Goal: Information Seeking & Learning: Learn about a topic

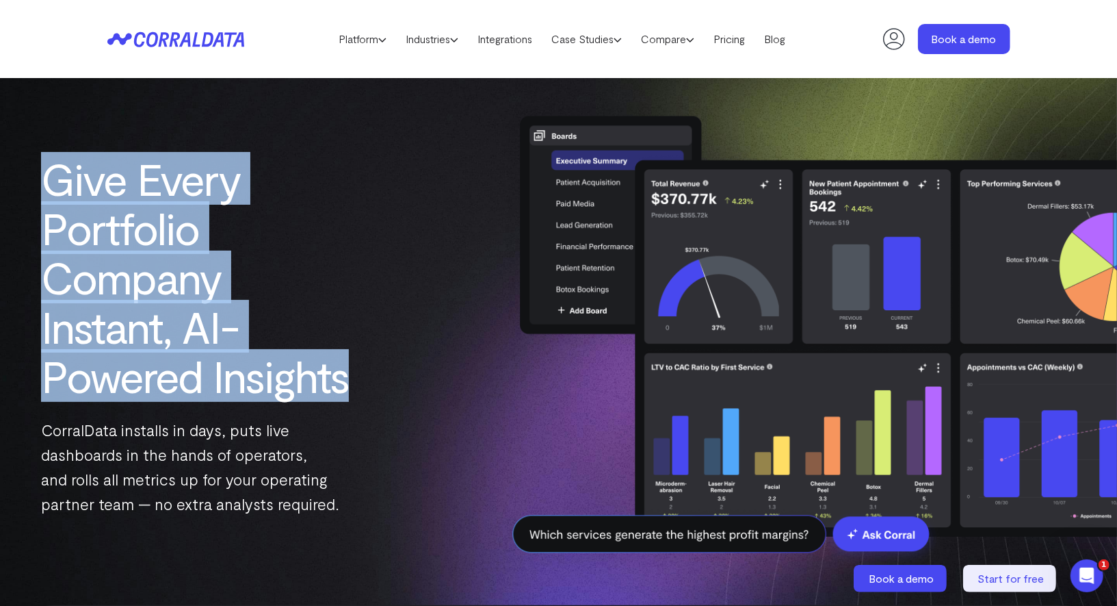
drag, startPoint x: 50, startPoint y: 187, endPoint x: 365, endPoint y: 376, distance: 367.4
click at [365, 376] on div "Give Every Portfolio Company Instant, AI-Powered Insights CorralData installs i…" at bounding box center [195, 335] width 391 height 362
copy h1 "Give Every Portfolio Company Instant, AI-Powered Insights"
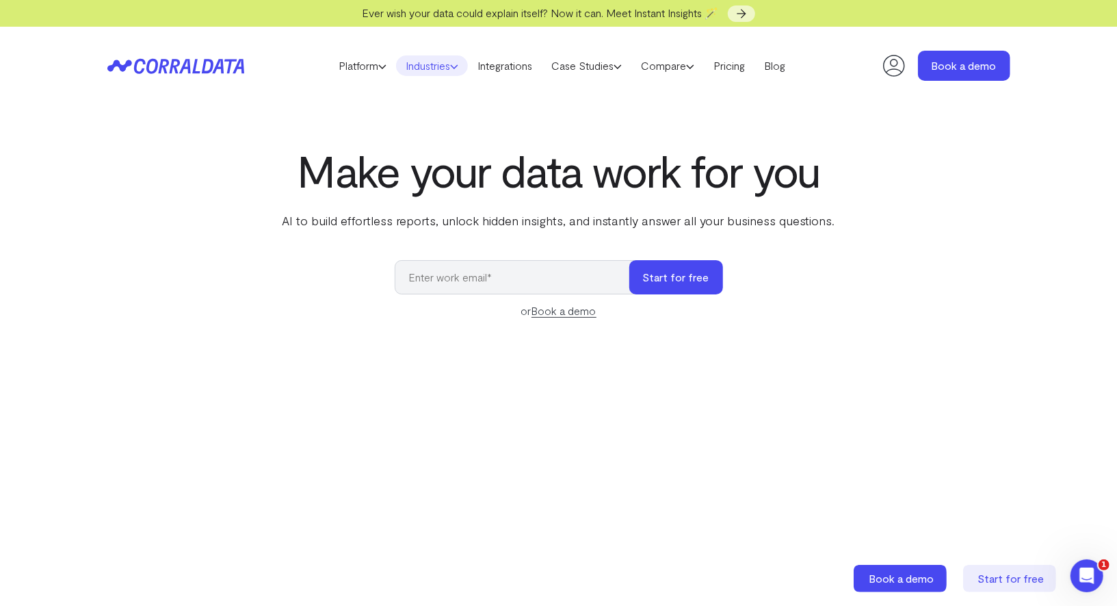
click at [420, 60] on link "Industries" at bounding box center [432, 65] width 72 height 21
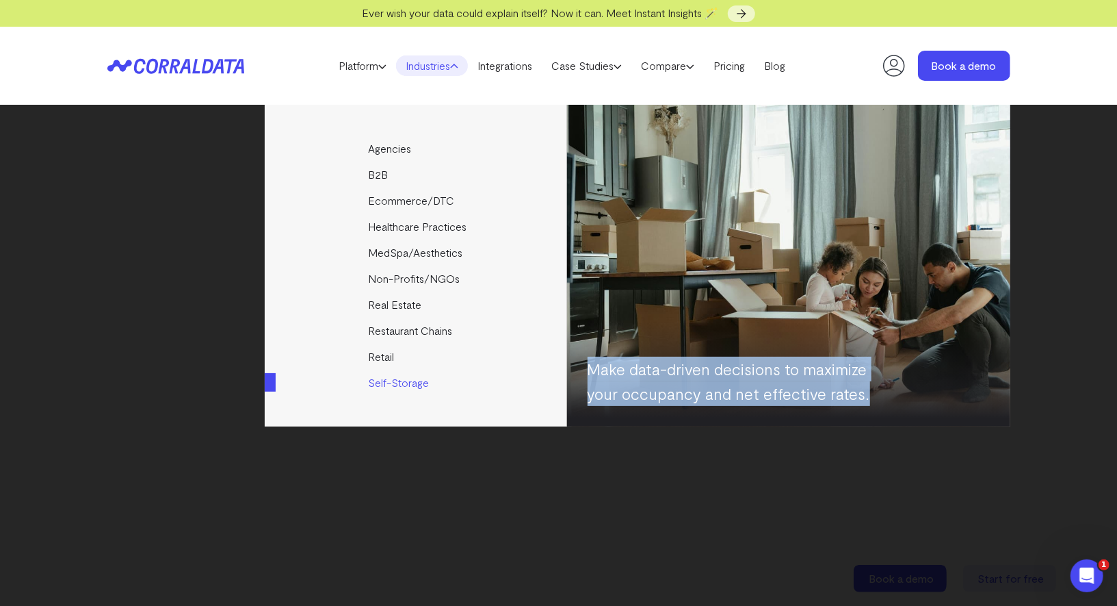
drag, startPoint x: 620, startPoint y: 375, endPoint x: 869, endPoint y: 398, distance: 250.1
click at [869, 398] on p "Make data-driven decisions to maximize your occupancy and net effective rates." at bounding box center [742, 380] width 308 height 49
copy p "Make data-driven decisions to maximize your occupancy and net effective rates."
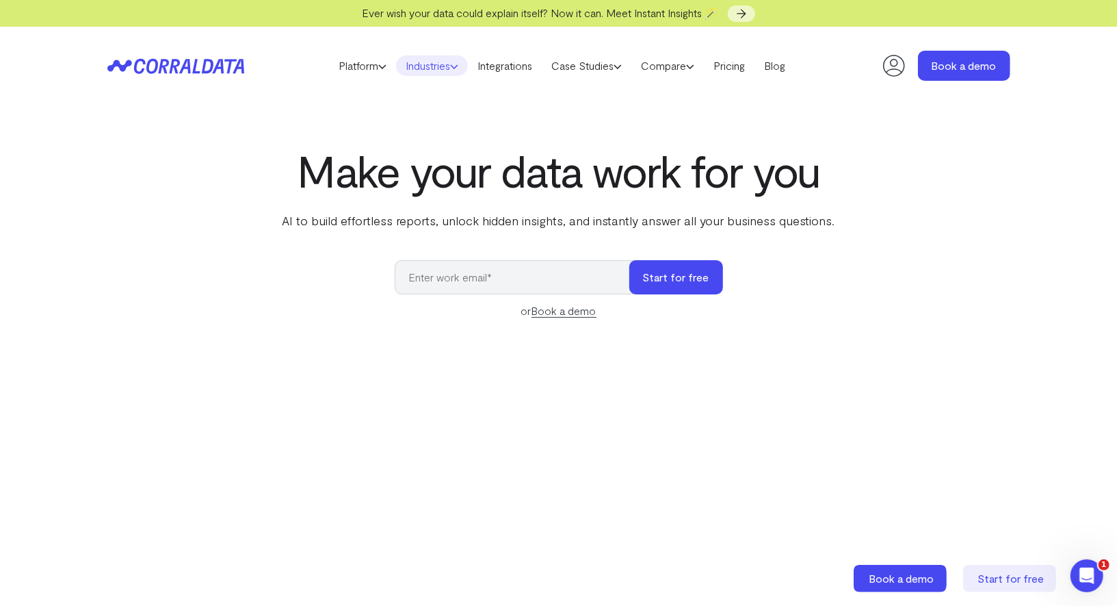
click at [430, 63] on link "Industries" at bounding box center [432, 65] width 72 height 21
click at [431, 65] on link "Industries" at bounding box center [432, 65] width 72 height 21
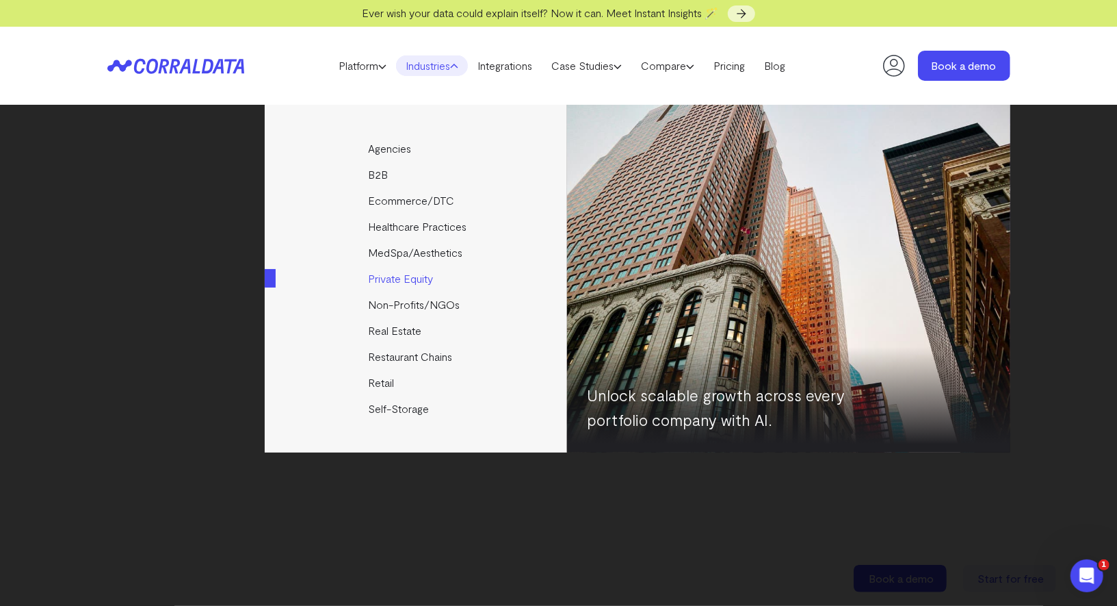
click at [388, 276] on link "Private Equity" at bounding box center [417, 278] width 304 height 26
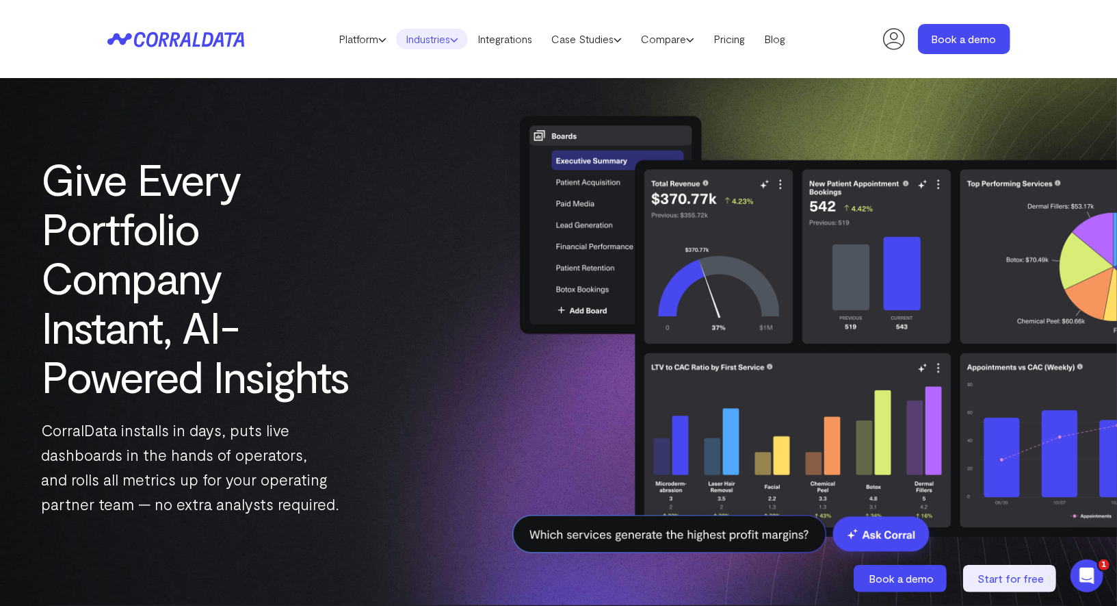
click at [430, 42] on link "Industries" at bounding box center [432, 39] width 72 height 21
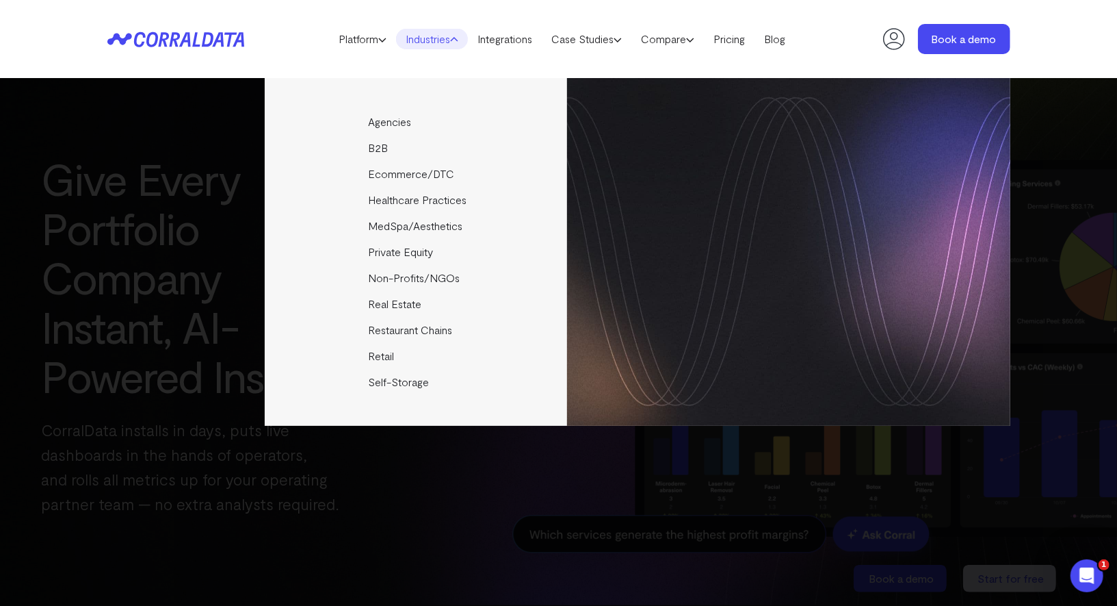
click at [64, 207] on div "Agencies Help your clients become data driven faster through seamless reporting…" at bounding box center [558, 342] width 1117 height 528
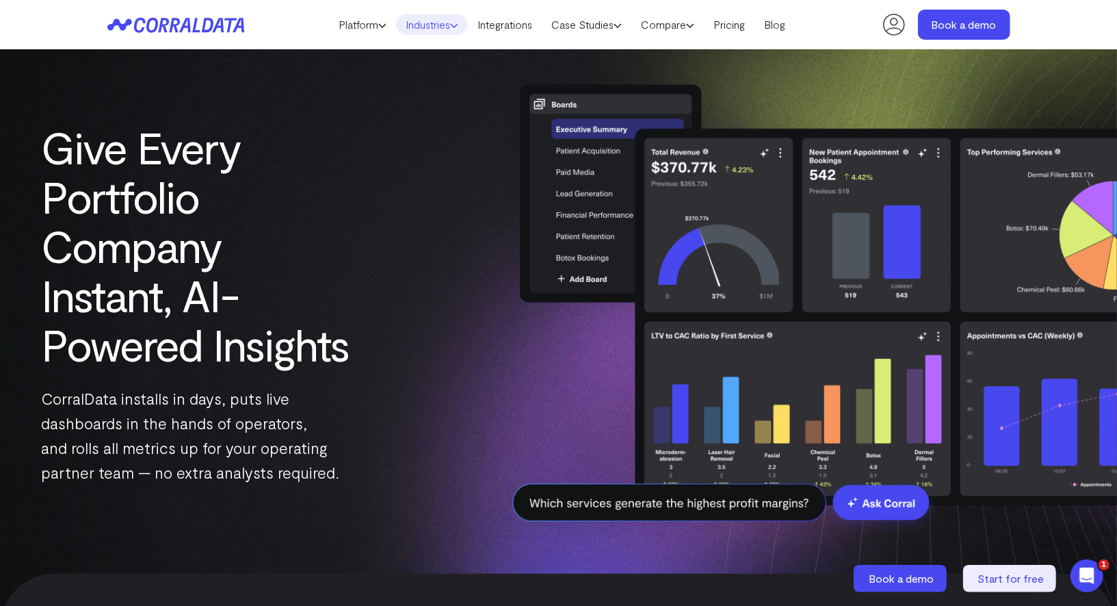
scroll to position [2, 0]
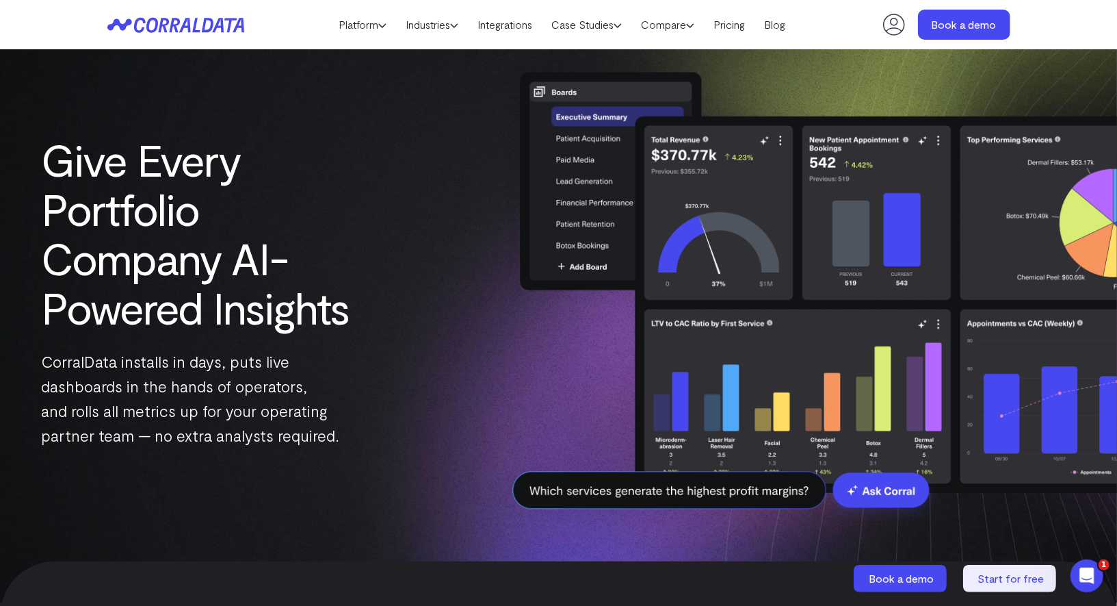
scroll to position [15, 0]
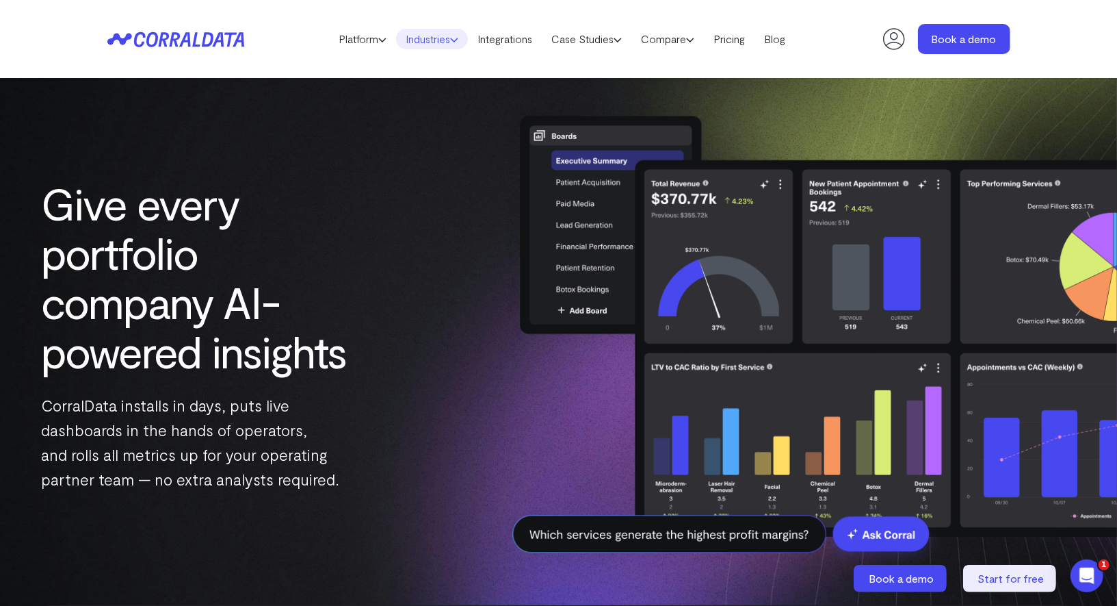
click at [415, 38] on link "Industries" at bounding box center [432, 39] width 72 height 21
